Goal: Information Seeking & Learning: Understand process/instructions

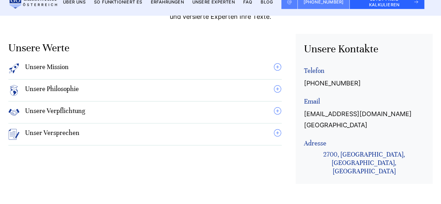
scroll to position [600, 0]
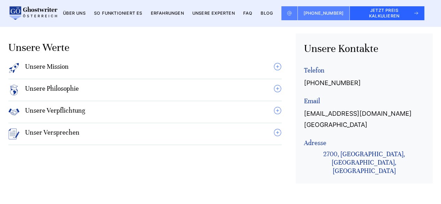
click at [135, 71] on summary "Unsere Mission" at bounding box center [144, 67] width 273 height 11
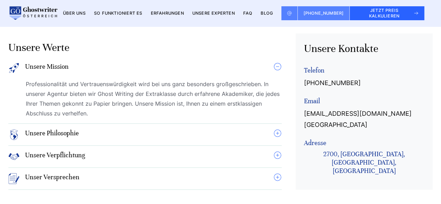
click at [135, 71] on summary "Unsere Mission" at bounding box center [144, 67] width 273 height 11
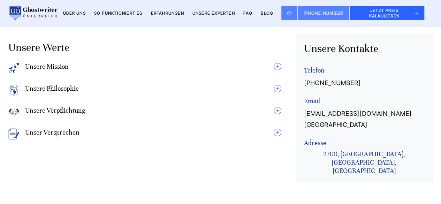
click at [118, 115] on summary "Unsere Verpflichtung" at bounding box center [144, 111] width 273 height 11
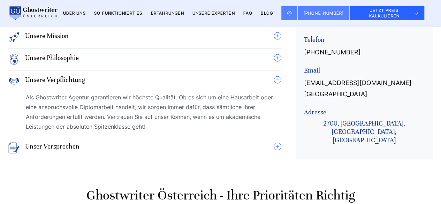
scroll to position [631, 0]
click at [111, 145] on summary "Unser Versprechen" at bounding box center [144, 147] width 273 height 11
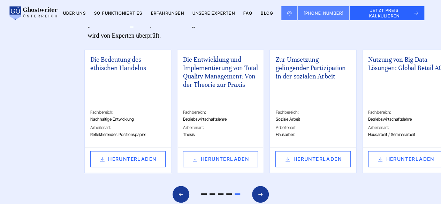
scroll to position [1708, 0]
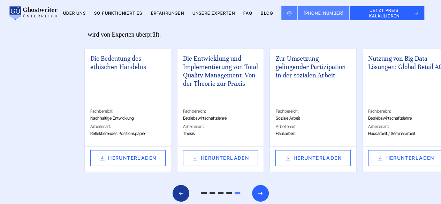
click at [264, 185] on div "Next slide" at bounding box center [260, 193] width 17 height 17
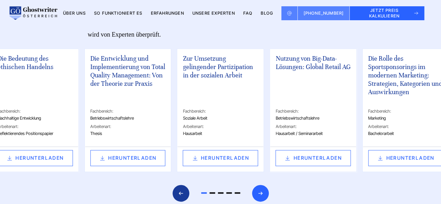
click at [264, 185] on div "Next slide" at bounding box center [260, 193] width 17 height 17
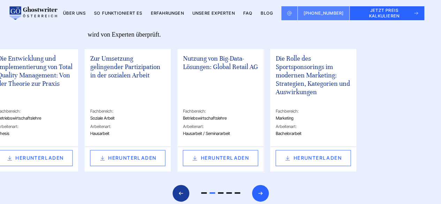
click at [264, 185] on div "Next slide" at bounding box center [260, 193] width 17 height 17
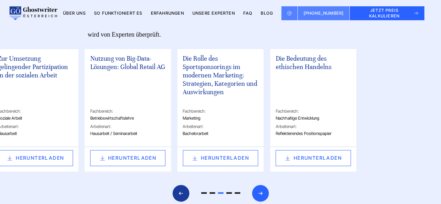
click at [264, 185] on div "Next slide" at bounding box center [260, 193] width 17 height 17
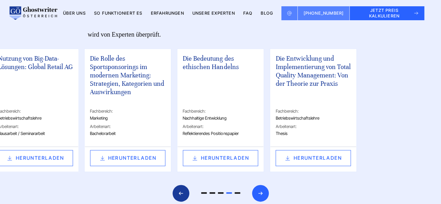
click at [264, 185] on div "Next slide" at bounding box center [260, 193] width 17 height 17
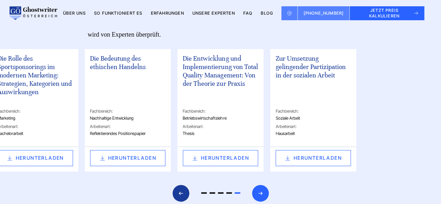
click at [264, 185] on div "Next slide" at bounding box center [260, 193] width 17 height 17
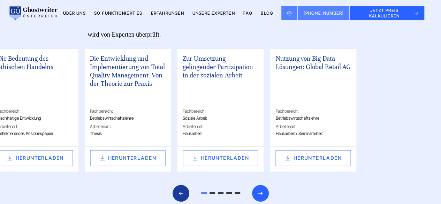
click at [264, 185] on div "Next slide" at bounding box center [260, 193] width 17 height 17
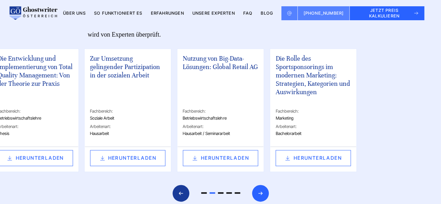
click at [264, 185] on div "Next slide" at bounding box center [260, 193] width 17 height 17
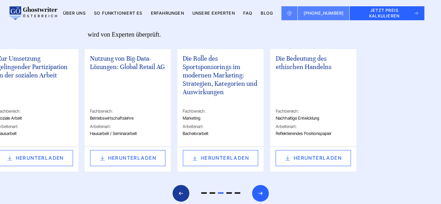
click at [264, 185] on div "Next slide" at bounding box center [260, 193] width 17 height 17
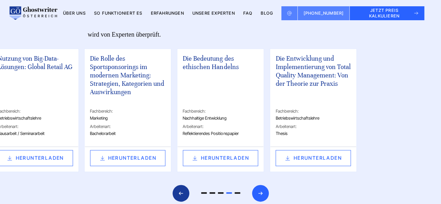
click at [264, 185] on div "Next slide" at bounding box center [260, 193] width 17 height 17
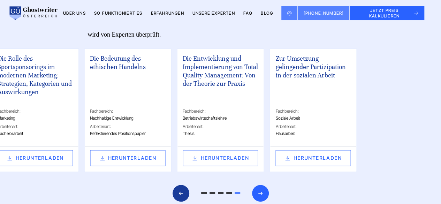
click at [264, 185] on div "Next slide" at bounding box center [260, 193] width 17 height 17
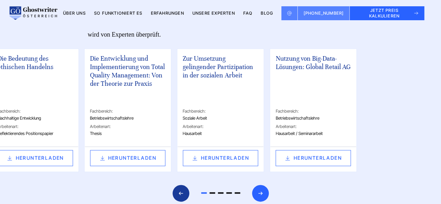
click at [264, 185] on div "Next slide" at bounding box center [260, 193] width 17 height 17
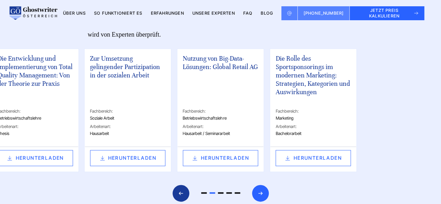
click at [264, 185] on div "Next slide" at bounding box center [260, 193] width 17 height 17
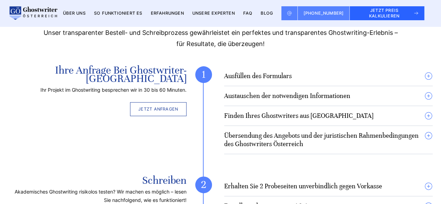
scroll to position [2034, 0]
click at [429, 91] on summary "Austauschen der notwendigen Informationen" at bounding box center [328, 95] width 208 height 8
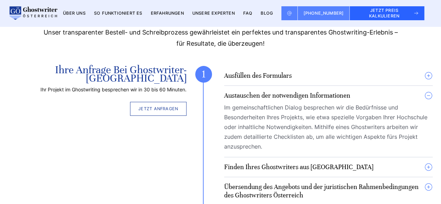
click at [429, 91] on summary "Austauschen der notwendigen Informationen" at bounding box center [328, 95] width 208 height 8
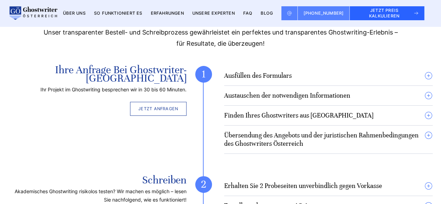
click at [426, 111] on summary "Finden Ihres Ghostwriters aus [GEOGRAPHIC_DATA]" at bounding box center [328, 115] width 208 height 8
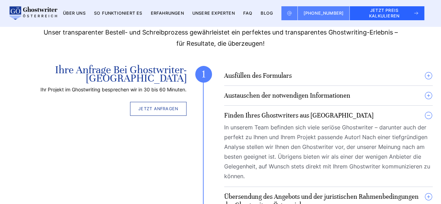
click at [426, 111] on summary "Finden Ihres Ghostwriters aus [GEOGRAPHIC_DATA]" at bounding box center [328, 115] width 208 height 8
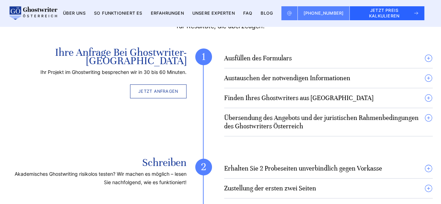
scroll to position [2058, 0]
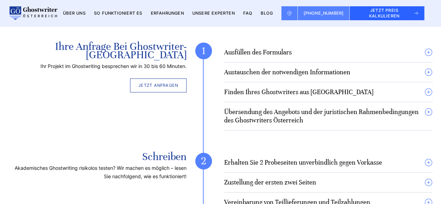
click at [427, 108] on summary "Übersendung des Angebots und der juristischen Rahmenbedingungen des Ghostwriter…" at bounding box center [328, 116] width 208 height 17
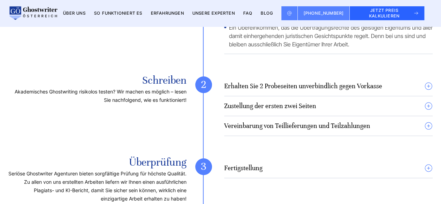
scroll to position [2269, 0]
click at [375, 101] on summary "Zustellung der ersten zwei Seiten" at bounding box center [328, 105] width 208 height 8
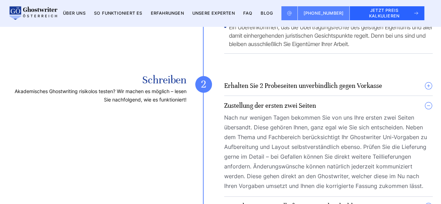
click at [364, 101] on summary "Zustellung der ersten zwei Seiten" at bounding box center [328, 105] width 208 height 8
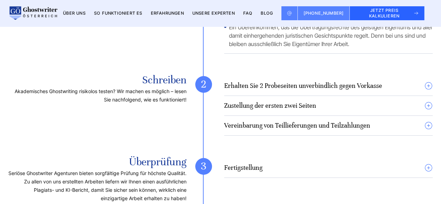
click at [343, 121] on h4 "Vereinbarung von Teillieferungen und Teilzahlungen" at bounding box center [297, 125] width 146 height 8
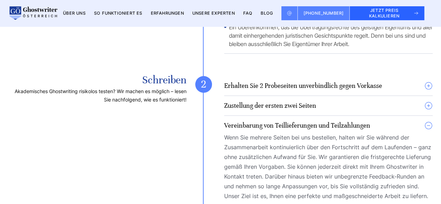
click at [343, 121] on h4 "Vereinbarung von Teillieferungen und Teilzahlungen" at bounding box center [297, 125] width 146 height 8
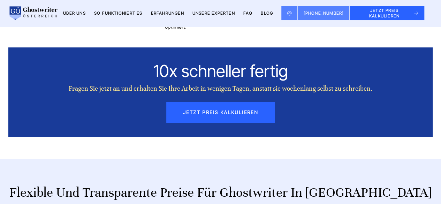
scroll to position [2580, 0]
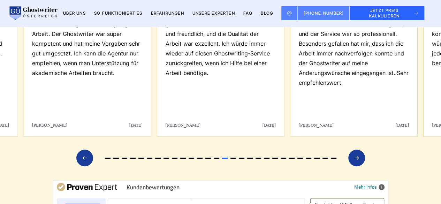
scroll to position [3440, 0]
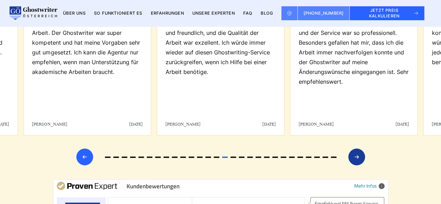
click at [80, 148] on div "Previous slide" at bounding box center [84, 156] width 17 height 17
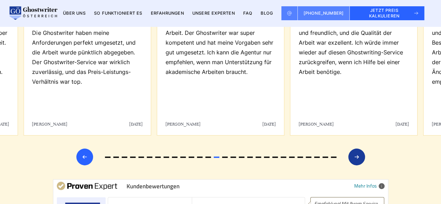
click at [80, 148] on div "Previous slide" at bounding box center [84, 156] width 17 height 17
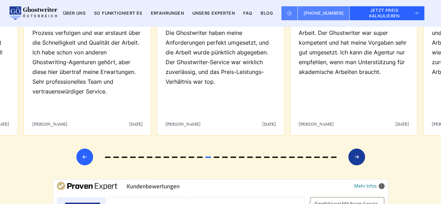
click at [80, 148] on div "Previous slide" at bounding box center [84, 156] width 17 height 17
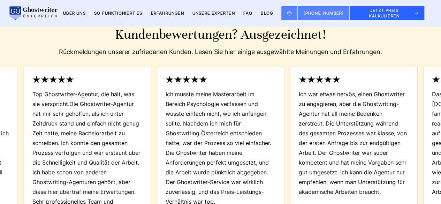
scroll to position [3319, 0]
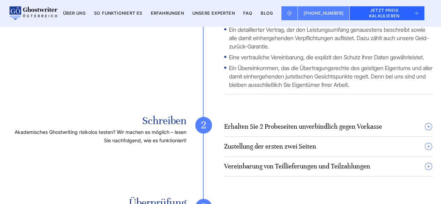
scroll to position [2238, 0]
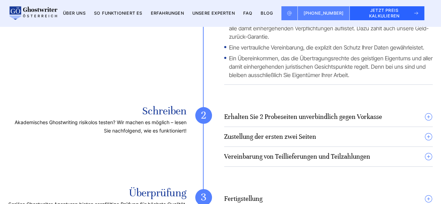
click at [327, 112] on details "Erhalten Sie 2 Probeseiten unverbindlich gegen Vorkasse Für faire 20 Euro erhal…" at bounding box center [328, 119] width 208 height 14
click at [428, 112] on summary "Erhalten Sie 2 Probeseiten unverbindlich gegen Vorkasse" at bounding box center [328, 116] width 208 height 8
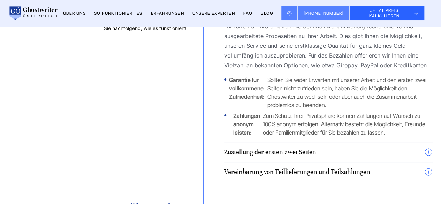
scroll to position [2342, 0]
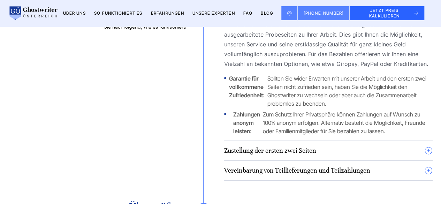
click at [340, 133] on div "Erhalten Sie 2 Probeseiten unverbindlich gegen Vorkasse Für faire 20 Euro erhal…" at bounding box center [328, 91] width 208 height 177
click at [426, 146] on summary "Zustellung der ersten zwei Seiten" at bounding box center [328, 150] width 208 height 8
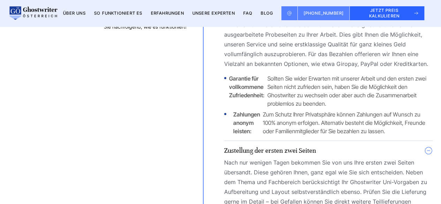
click at [426, 146] on summary "Zustellung der ersten zwei Seiten" at bounding box center [328, 150] width 208 height 8
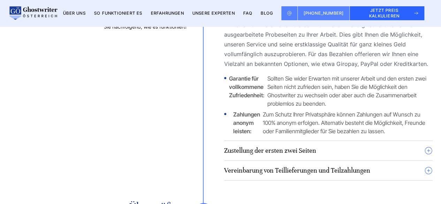
click at [426, 146] on summary "Zustellung der ersten zwei Seiten" at bounding box center [328, 150] width 208 height 8
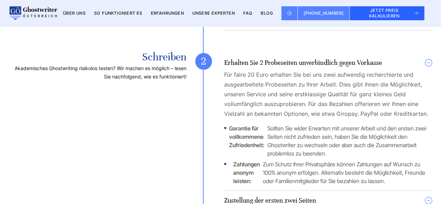
scroll to position [2292, 0]
click at [268, 124] on li "Garantie für vollkommene Zufriedenheit: Sollten Sie wider Erwarten mit unserer …" at bounding box center [328, 140] width 208 height 33
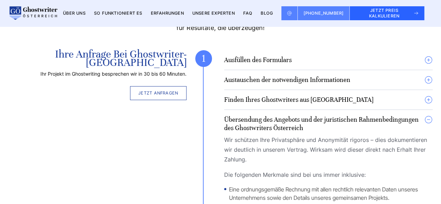
scroll to position [1986, 0]
